Goal: Transaction & Acquisition: Purchase product/service

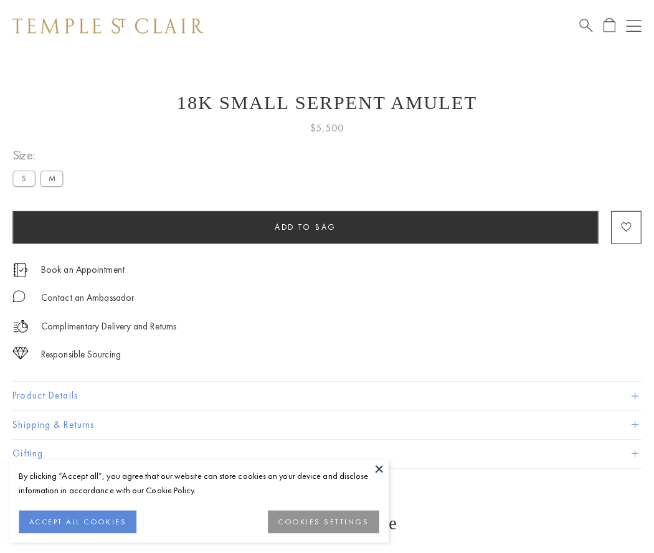
scroll to position [1, 0]
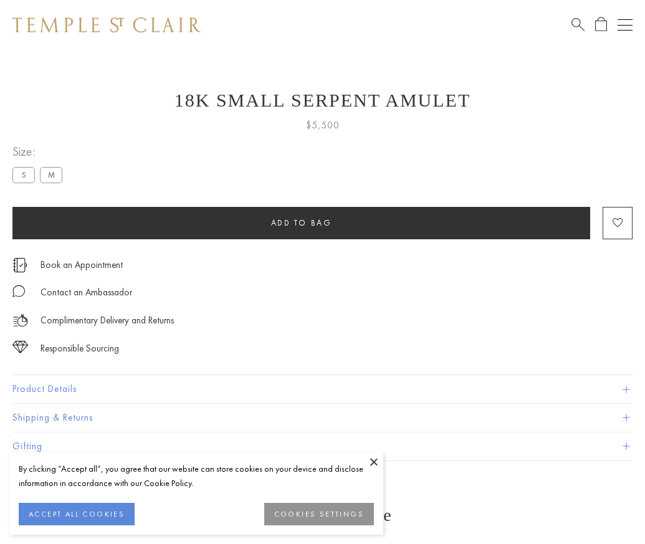
click at [301, 222] on span "Add to bag" at bounding box center [301, 222] width 61 height 11
